Goal: Find contact information: Find contact information

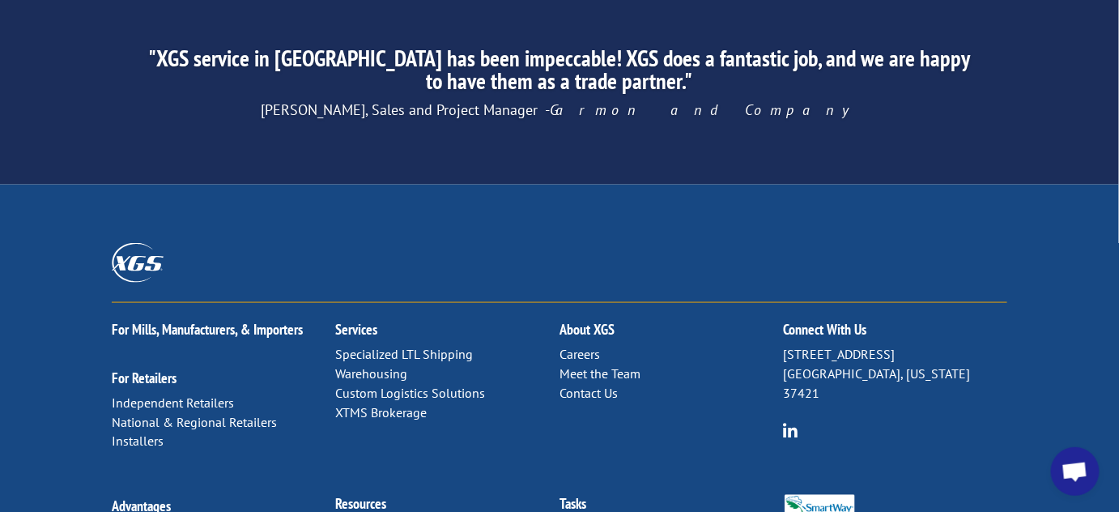
scroll to position [2613, 0]
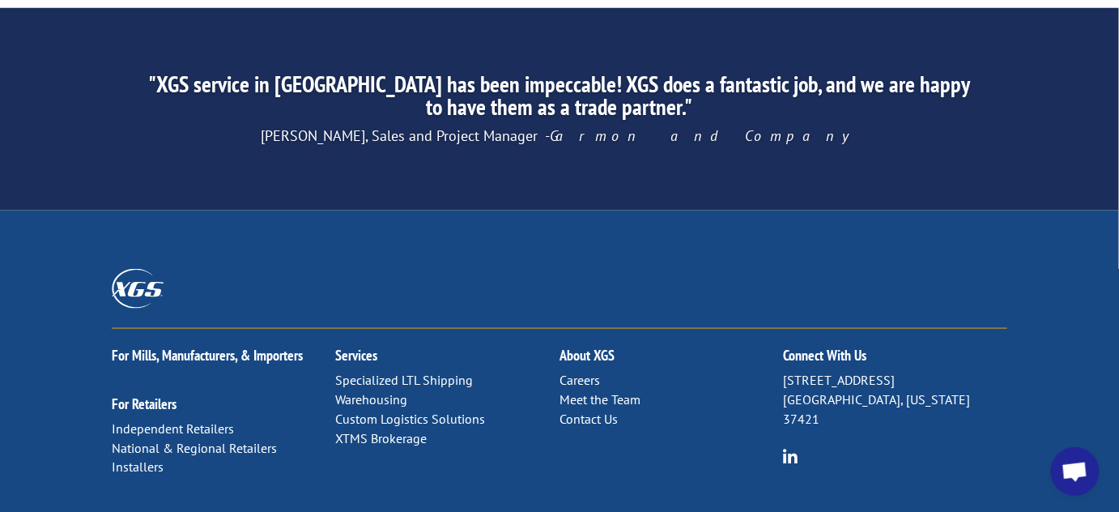
click at [590, 411] on link "Contact Us" at bounding box center [589, 419] width 58 height 16
